Goal: Transaction & Acquisition: Purchase product/service

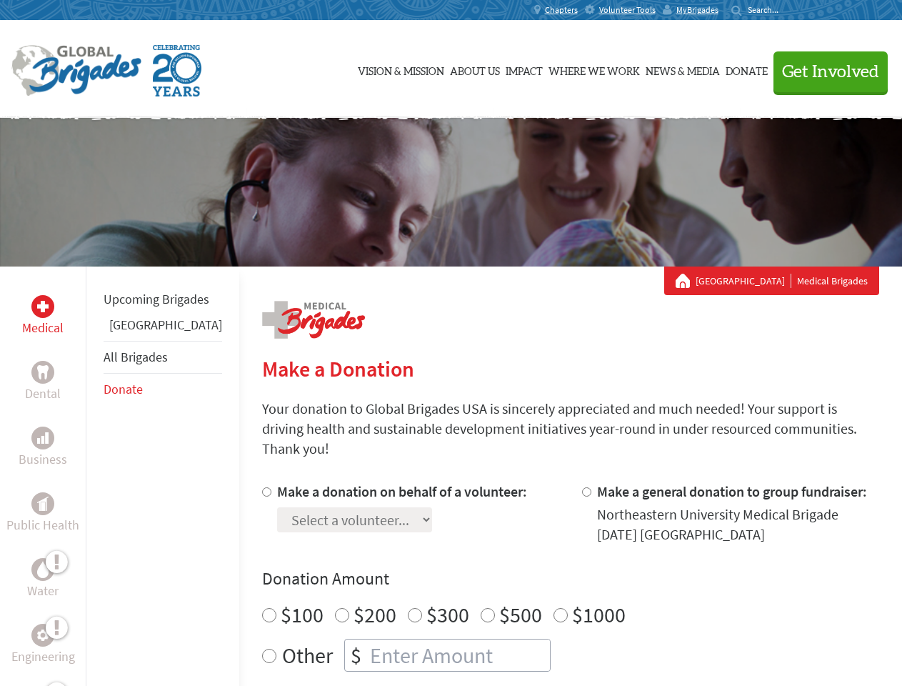
click at [789, 10] on div "Search for:" at bounding box center [759, 9] width 57 height 11
click at [824, 71] on span "Get Involved" at bounding box center [830, 72] width 97 height 17
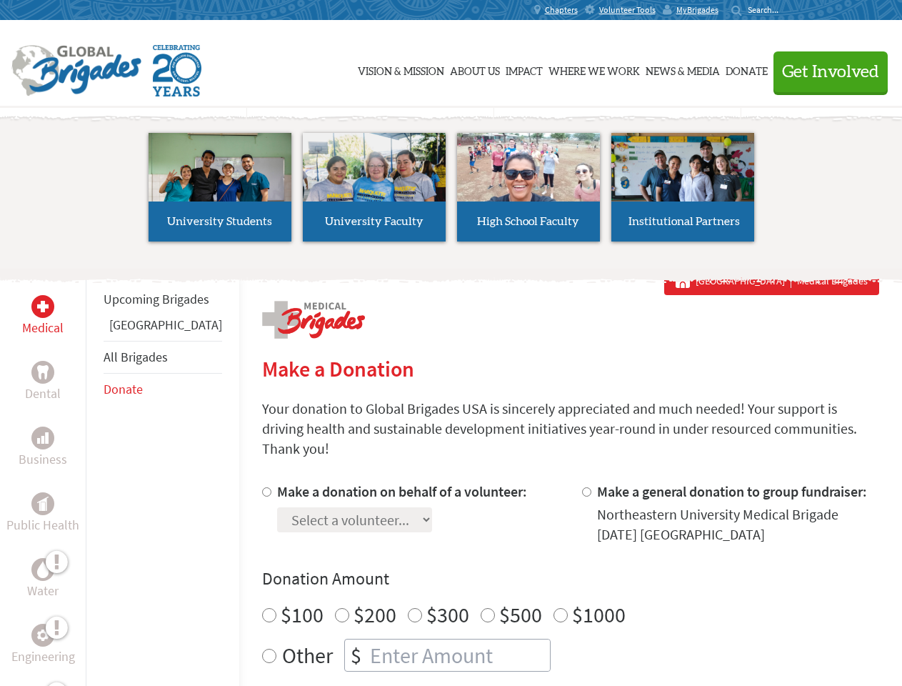
click at [451, 192] on li "High School Faculty" at bounding box center [528, 186] width 154 height 131
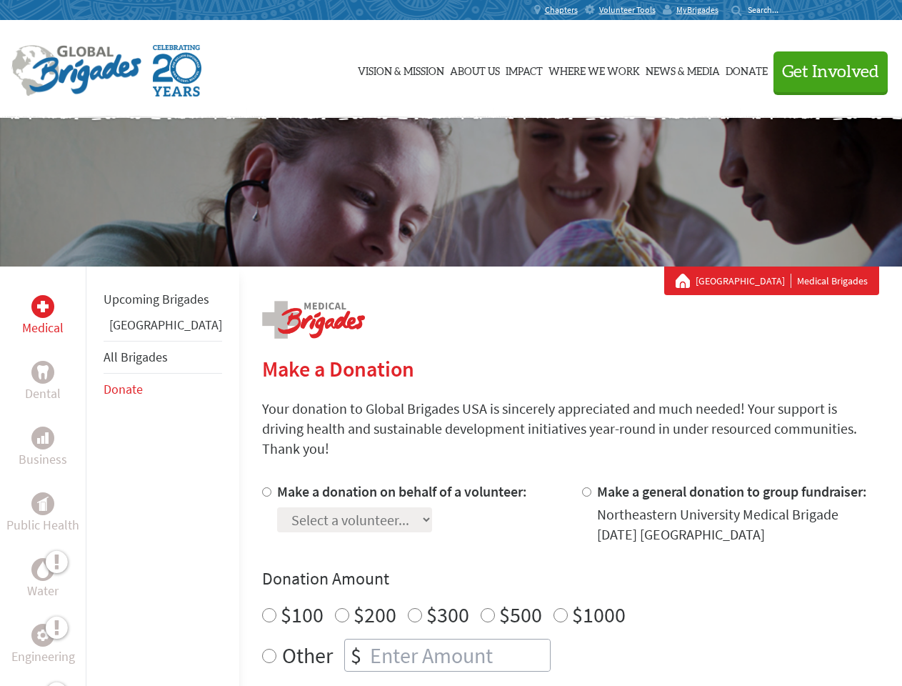
click at [94, 476] on div "Upcoming Brigades Panama All Brigades Donate" at bounding box center [163, 609] width 154 height 686
click at [546, 574] on div "Donation Amount $100 $200 $300 $500 $1000 Other $" at bounding box center [570, 619] width 617 height 104
click at [262, 487] on input "Make a donation on behalf of a volunteer:" at bounding box center [266, 491] width 9 height 9
radio input "true"
click at [582, 487] on input "Make a general donation to group fundraiser:" at bounding box center [586, 491] width 9 height 9
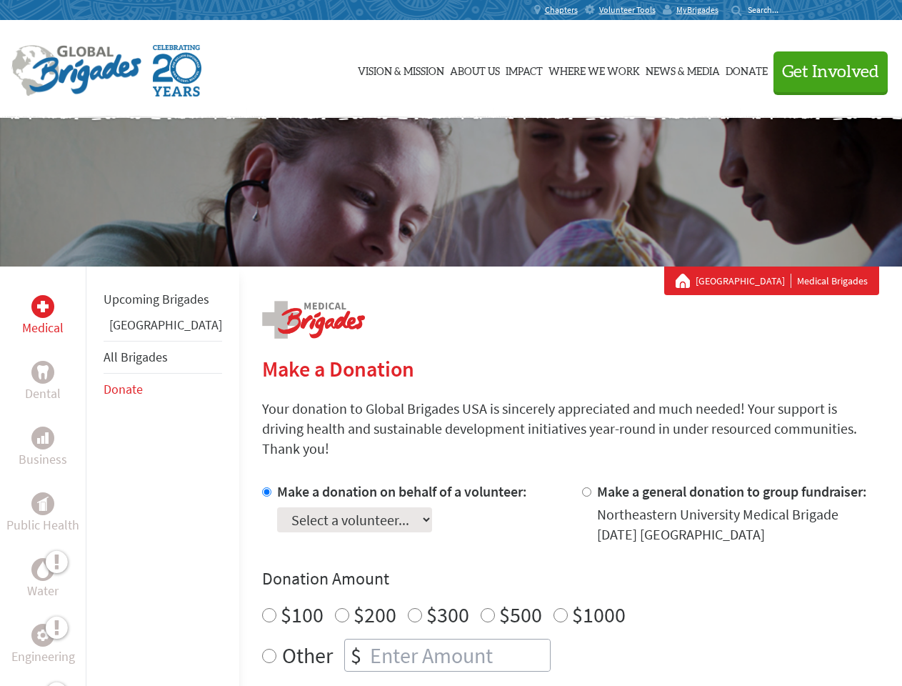
radio input "true"
